Goal: Transaction & Acquisition: Purchase product/service

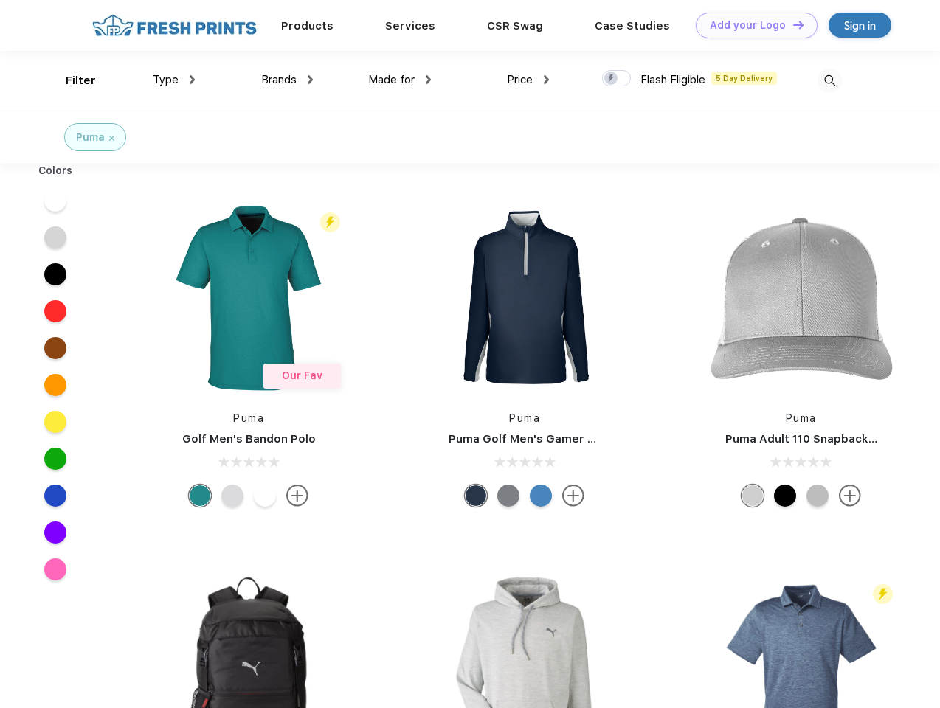
click at [751, 25] on link "Add your Logo Design Tool" at bounding box center [757, 26] width 122 height 26
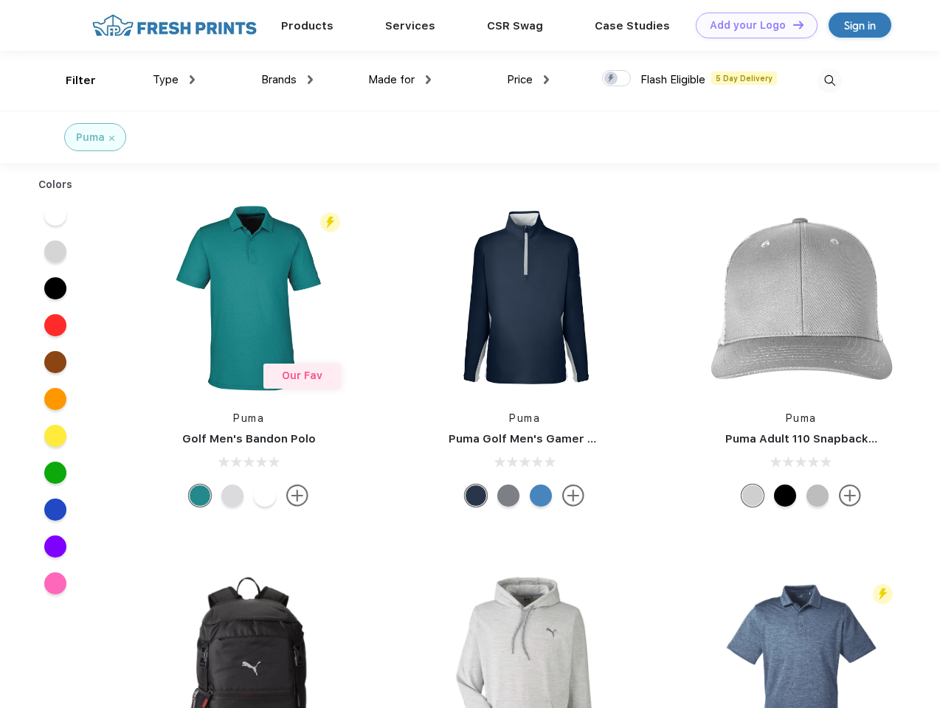
click at [0, 0] on div "Design Tool" at bounding box center [0, 0] width 0 height 0
click at [792, 24] on link "Add your Logo Design Tool" at bounding box center [757, 26] width 122 height 26
click at [71, 80] on div "Filter" at bounding box center [81, 80] width 30 height 17
click at [174, 80] on span "Type" at bounding box center [166, 79] width 26 height 13
click at [287, 80] on span "Brands" at bounding box center [278, 79] width 35 height 13
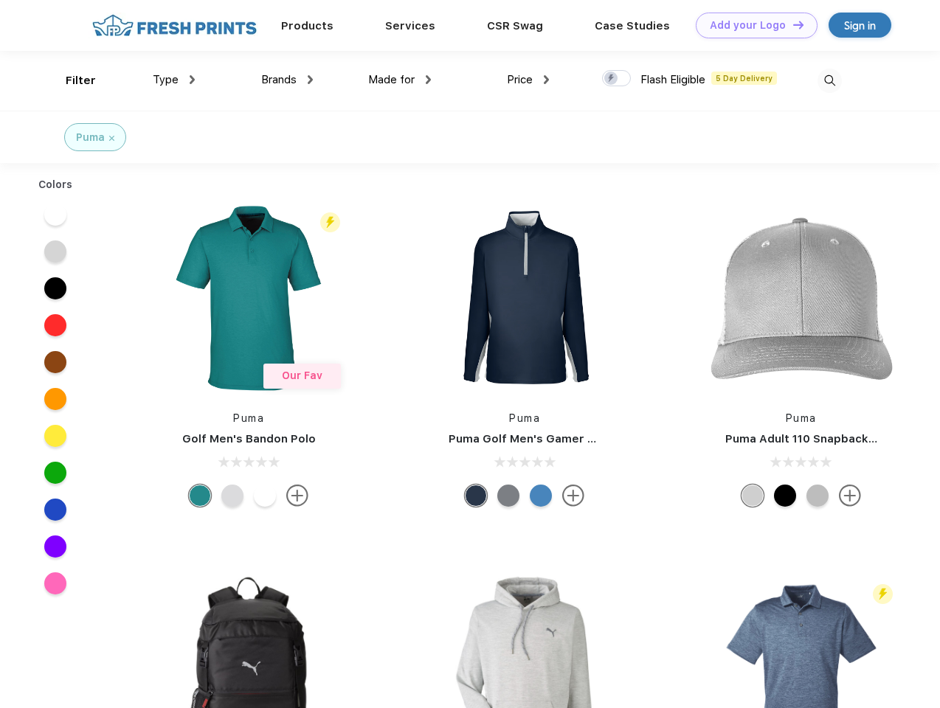
click at [400, 80] on span "Made for" at bounding box center [391, 79] width 46 height 13
click at [528, 80] on span "Price" at bounding box center [520, 79] width 26 height 13
click at [617, 79] on div at bounding box center [616, 78] width 29 height 16
click at [612, 79] on input "checkbox" at bounding box center [607, 74] width 10 height 10
click at [830, 80] on img at bounding box center [830, 81] width 24 height 24
